Goal: Transaction & Acquisition: Purchase product/service

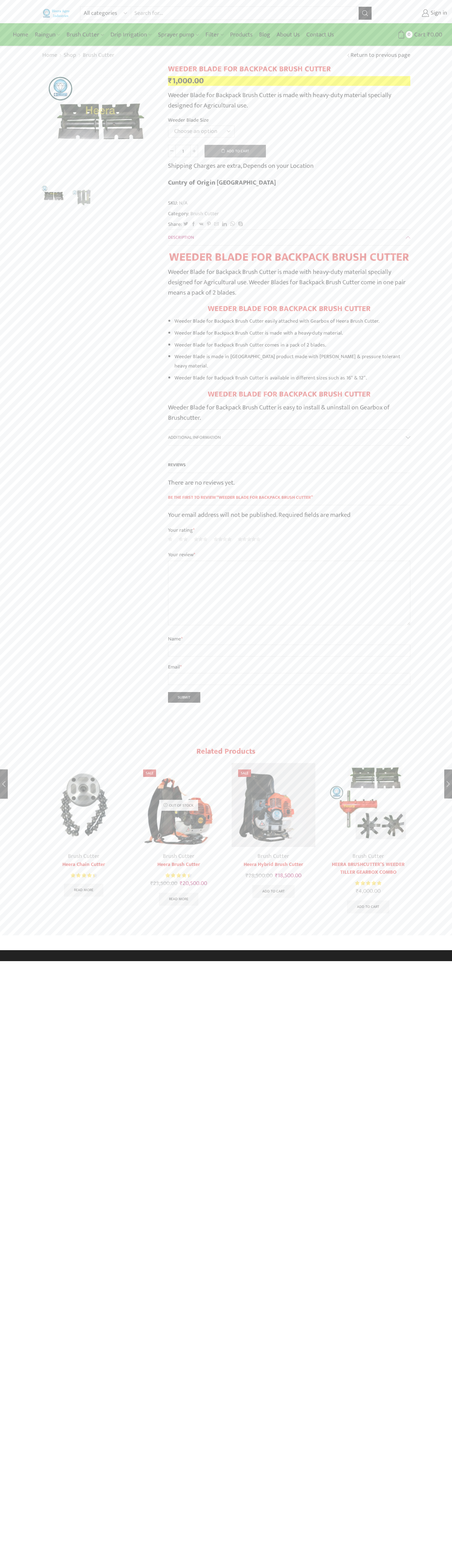
select select "12" Weeder Blade"
type input "Google Storebot"
click at [235, 151] on button "Add to cart" at bounding box center [234, 151] width 61 height 13
click at [408, 35] on span "Cart" at bounding box center [407, 35] width 13 height 9
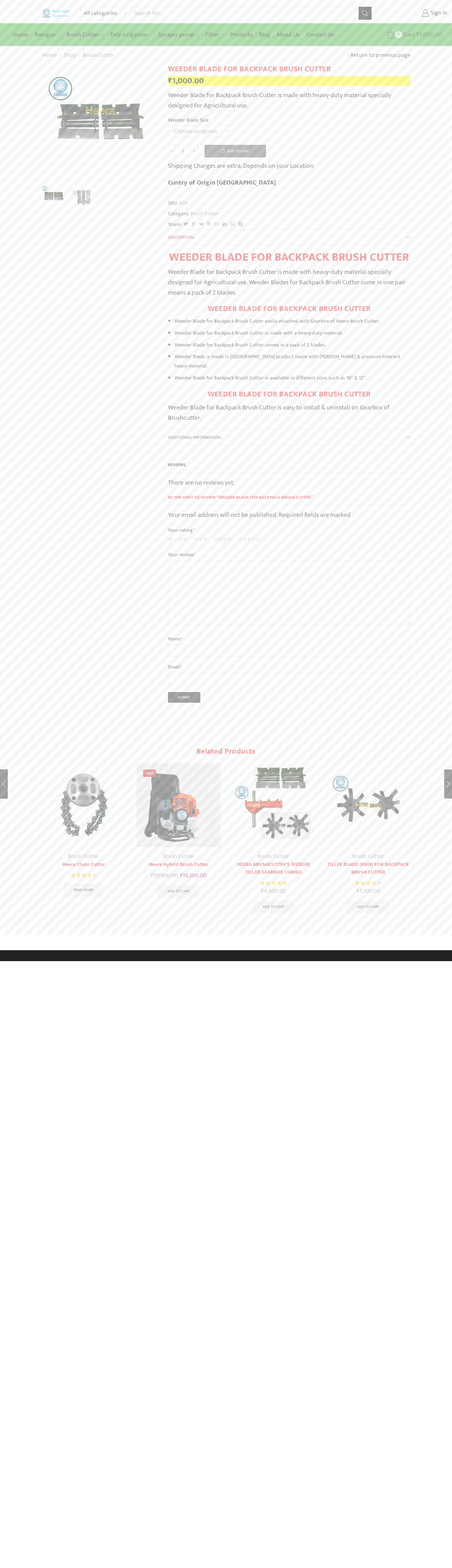
click at [410, 35] on span "Cart" at bounding box center [407, 35] width 13 height 9
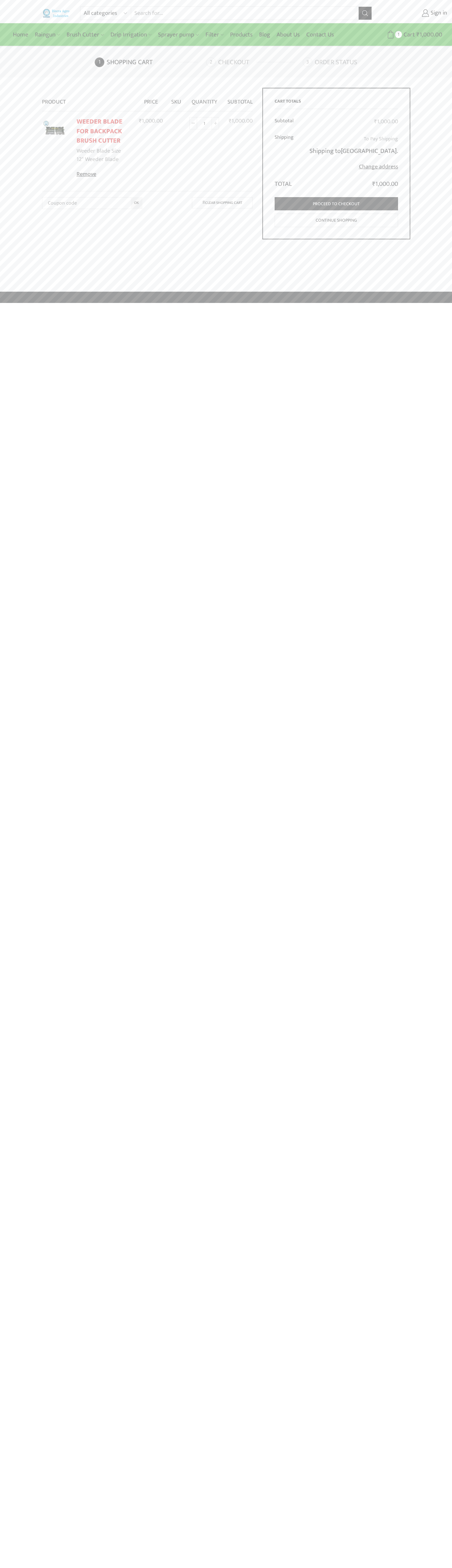
click at [104, 174] on link "Remove" at bounding box center [104, 174] width 54 height 8
